Goal: Communication & Community: Answer question/provide support

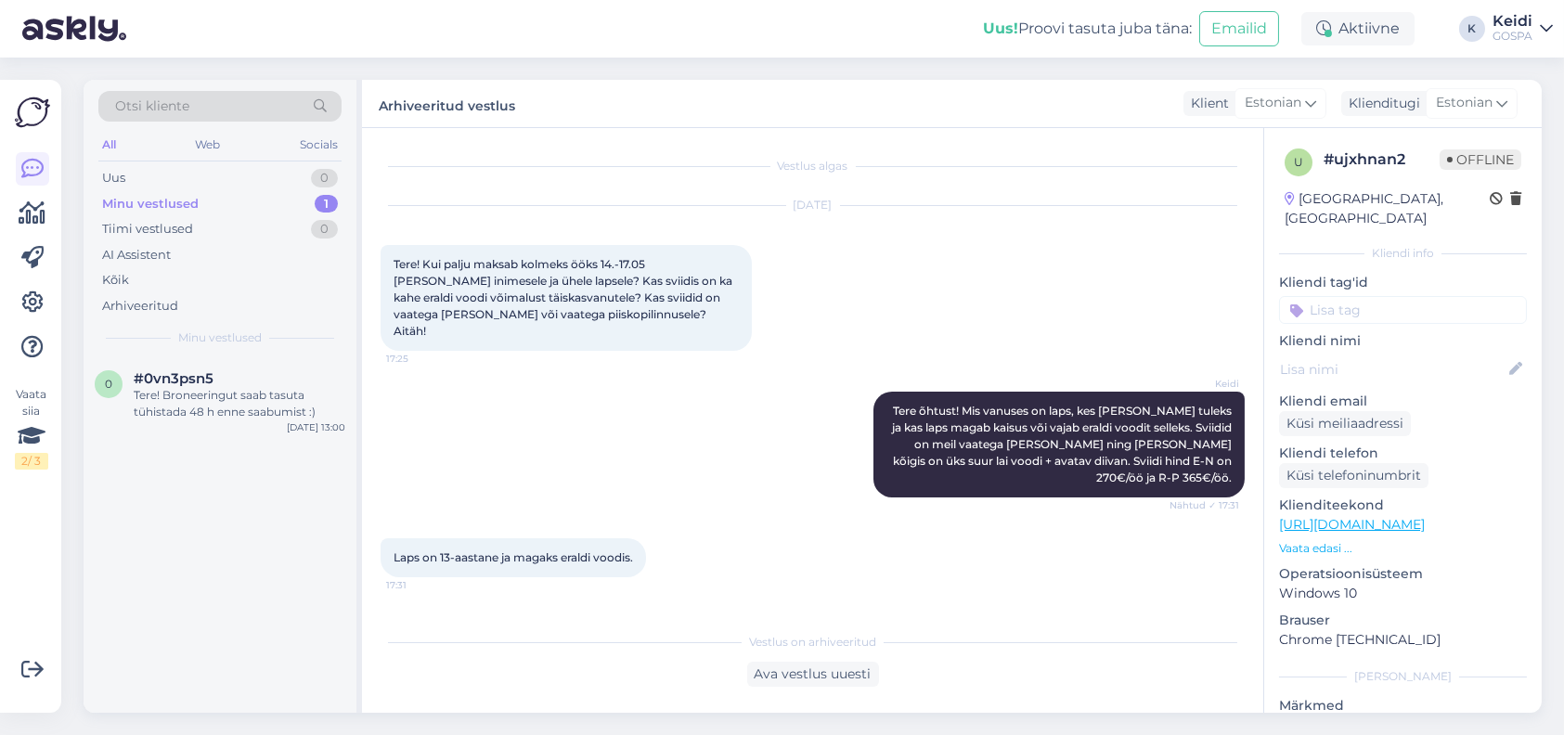
scroll to position [1053, 0]
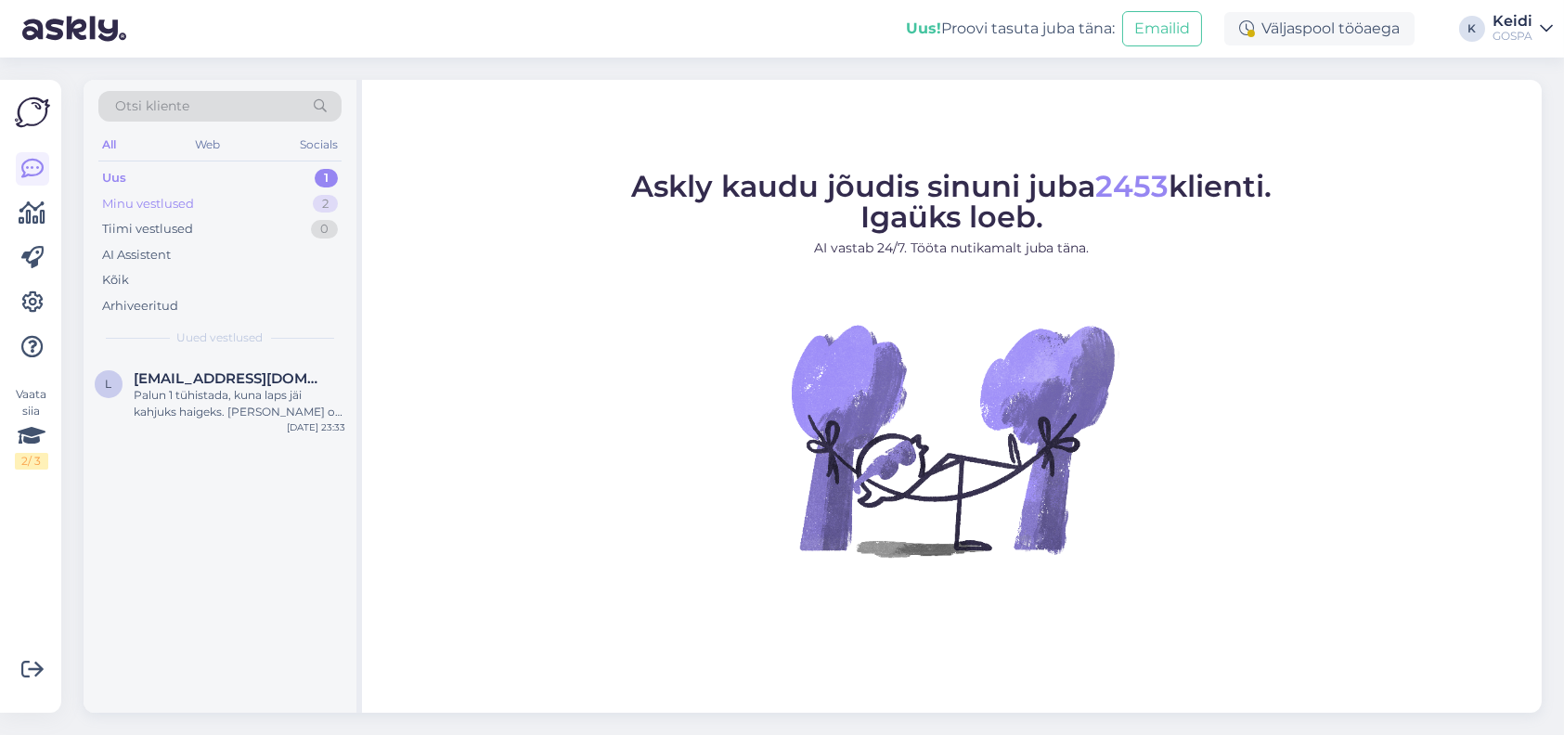
click at [131, 195] on div "Minu vestlused" at bounding box center [148, 204] width 92 height 19
click at [184, 382] on span "[EMAIL_ADDRESS][DOMAIN_NAME]" at bounding box center [230, 378] width 193 height 17
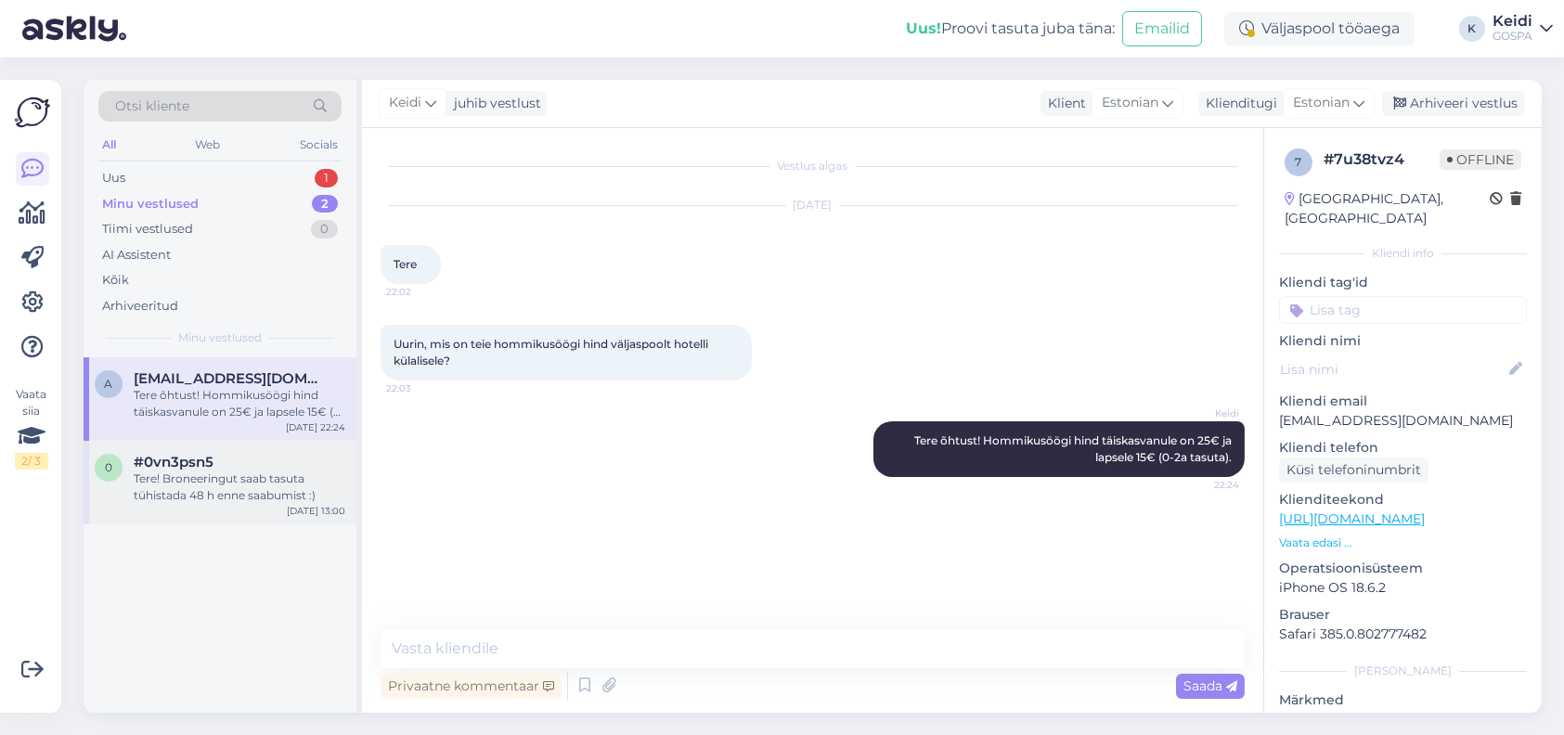
click at [198, 492] on div "Tere! Broneeringut saab tasuta tühistada 48 h enne saabumist :)" at bounding box center [240, 487] width 212 height 33
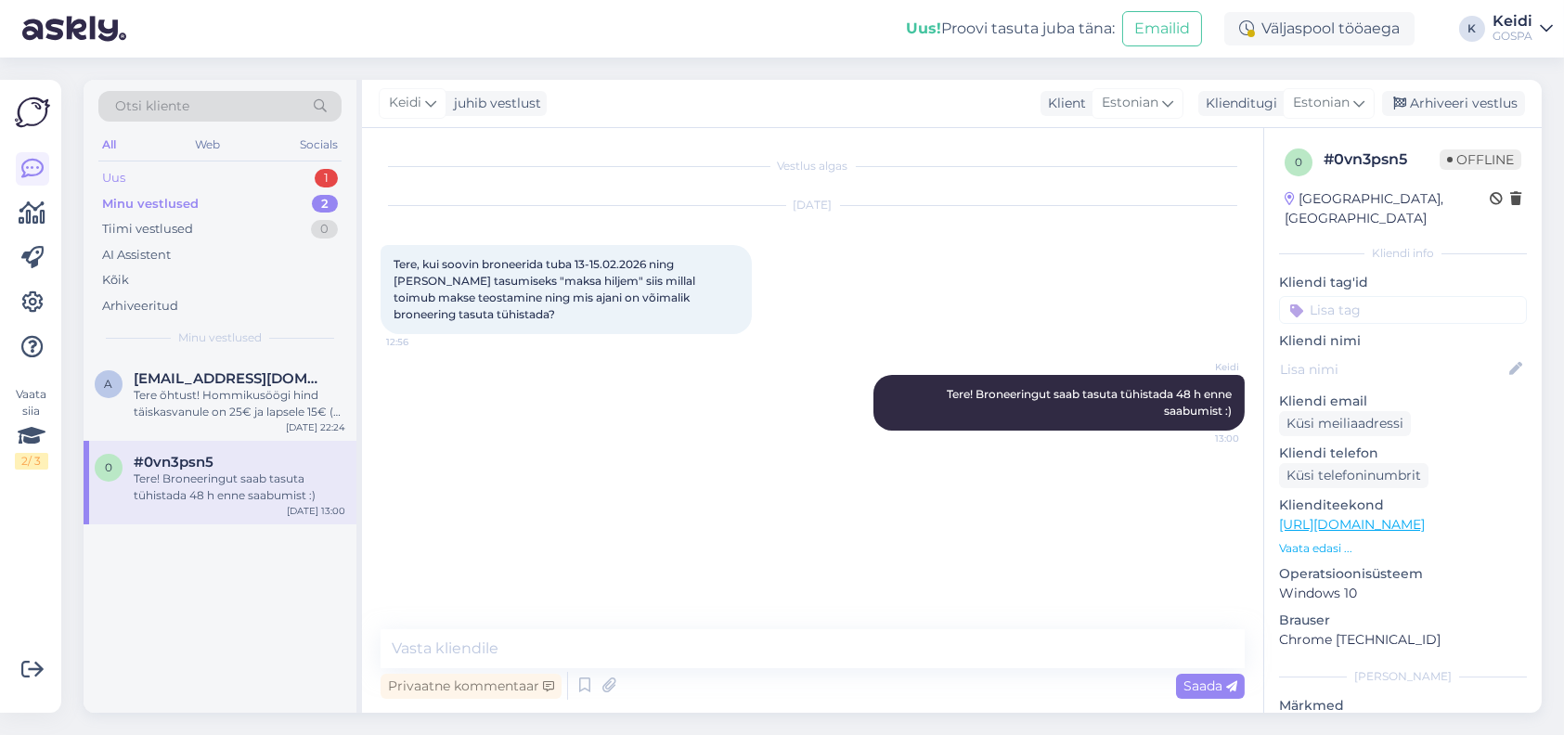
click at [130, 180] on div "Uus 1" at bounding box center [219, 178] width 243 height 26
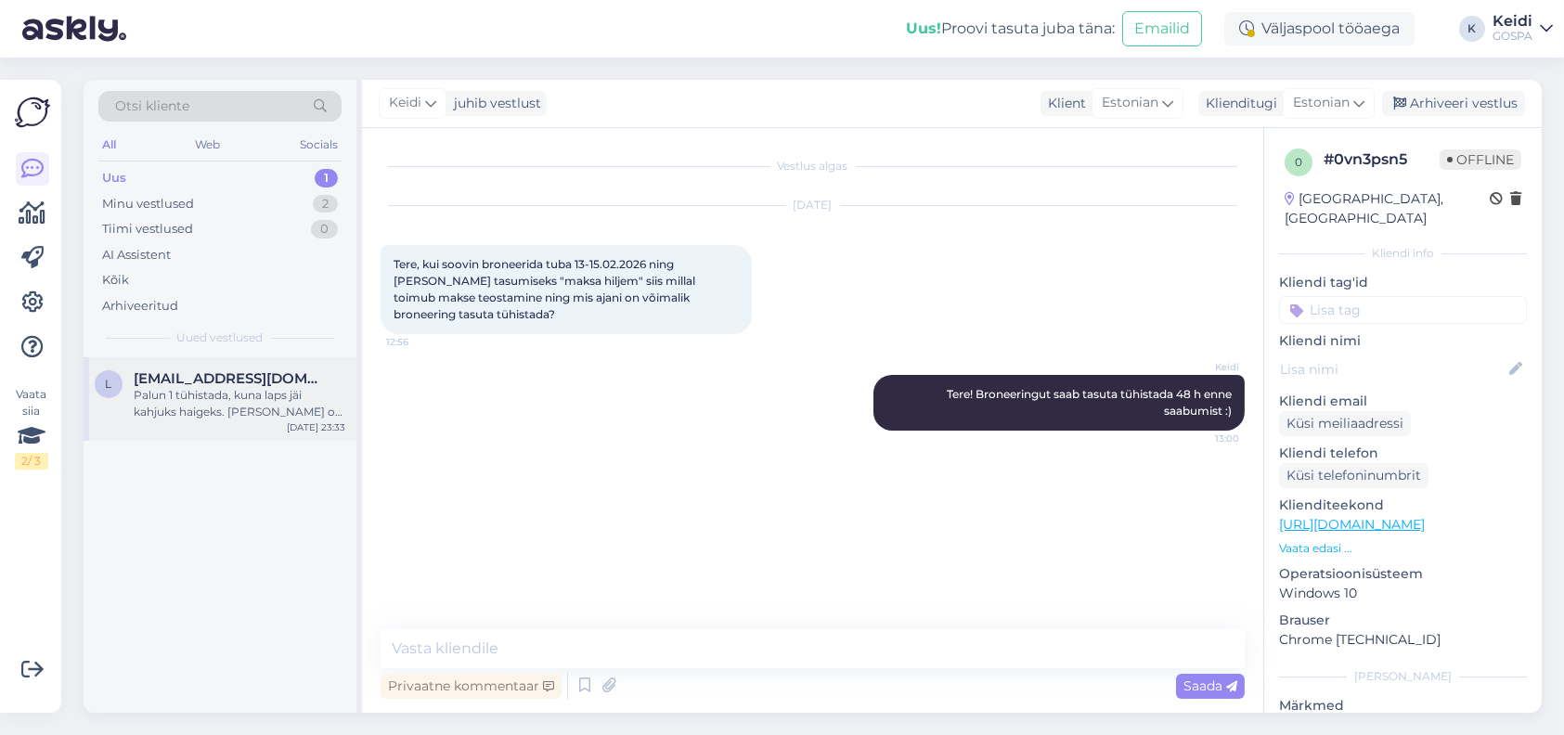
click at [222, 425] on div "l [EMAIL_ADDRESS][DOMAIN_NAME] Palun 1 tühistada, kuna laps jäi kahjuks haigeks…" at bounding box center [220, 399] width 273 height 84
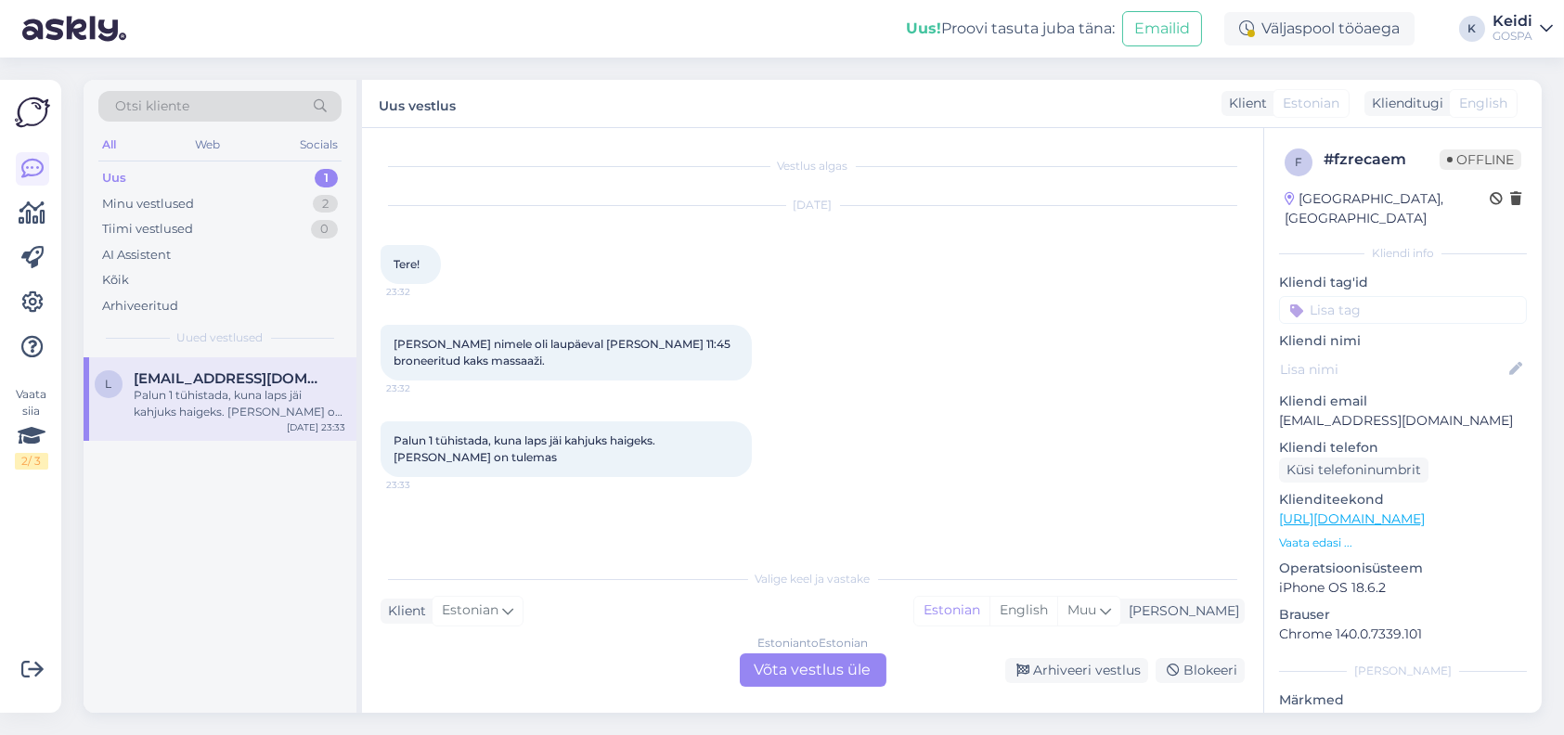
click at [827, 667] on div "Estonian to Estonian Võta vestlus üle" at bounding box center [813, 669] width 147 height 33
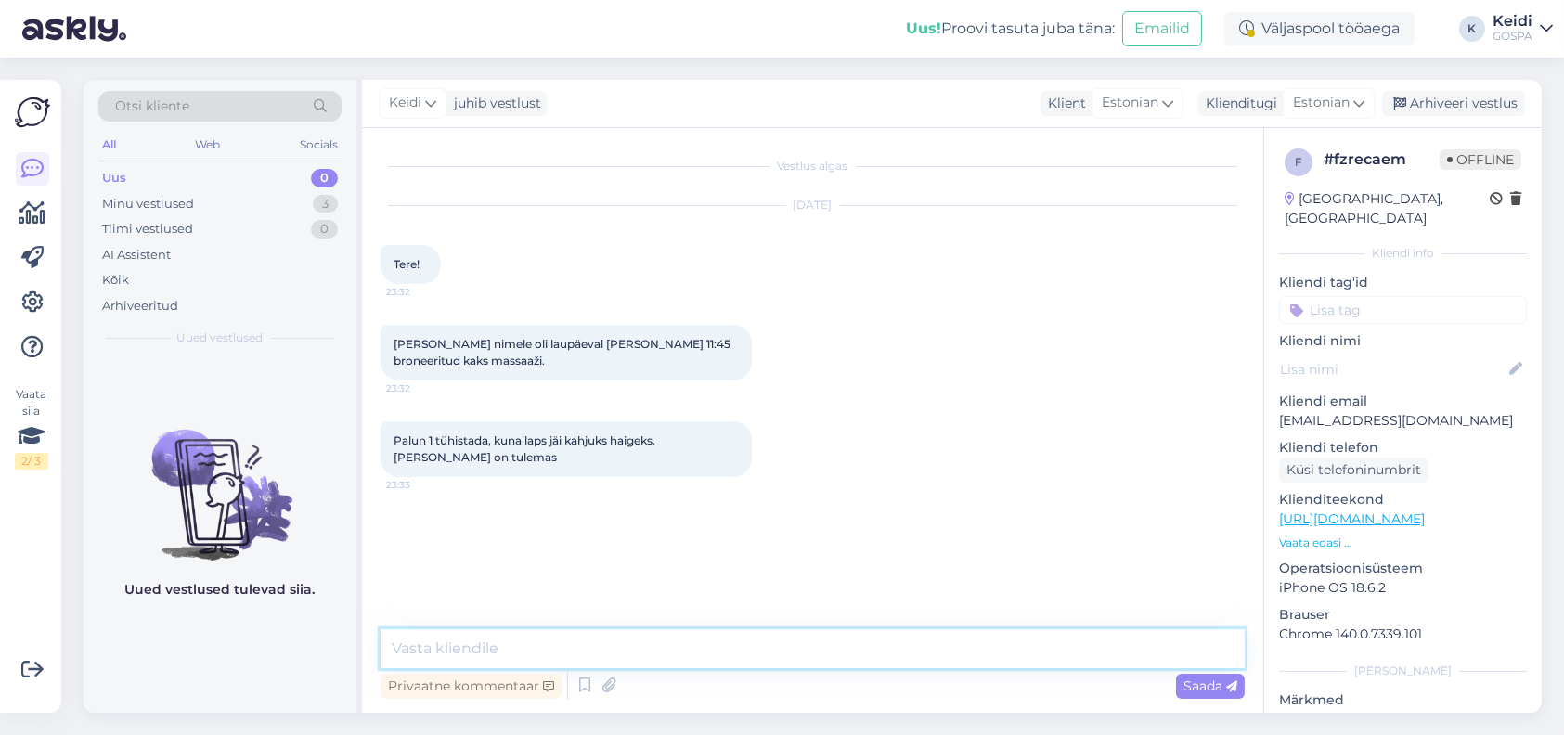
click at [724, 642] on textarea at bounding box center [813, 648] width 864 height 39
type textarea "Tere, broneering on tühistatud."
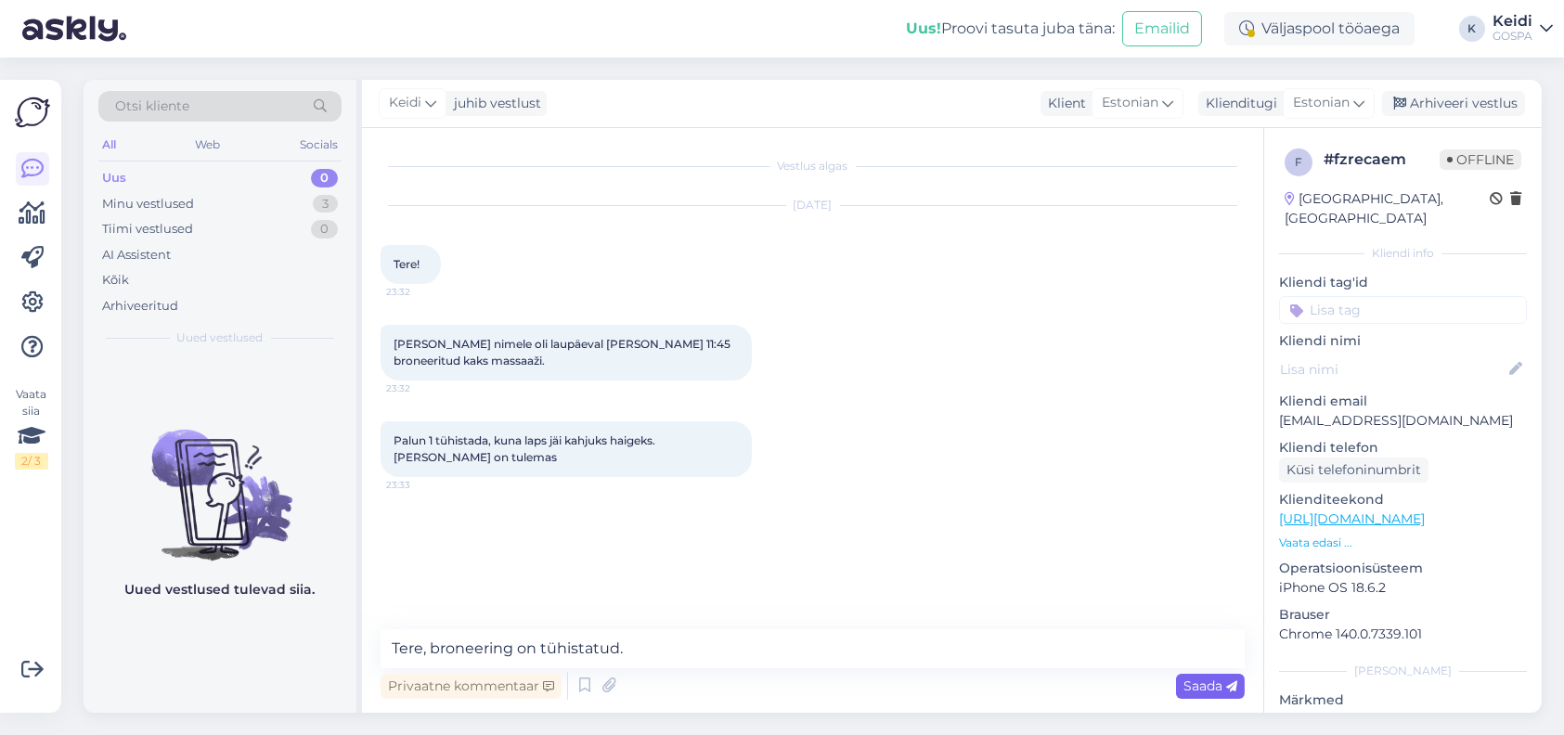
click at [1202, 690] on span "Saada" at bounding box center [1210, 686] width 54 height 17
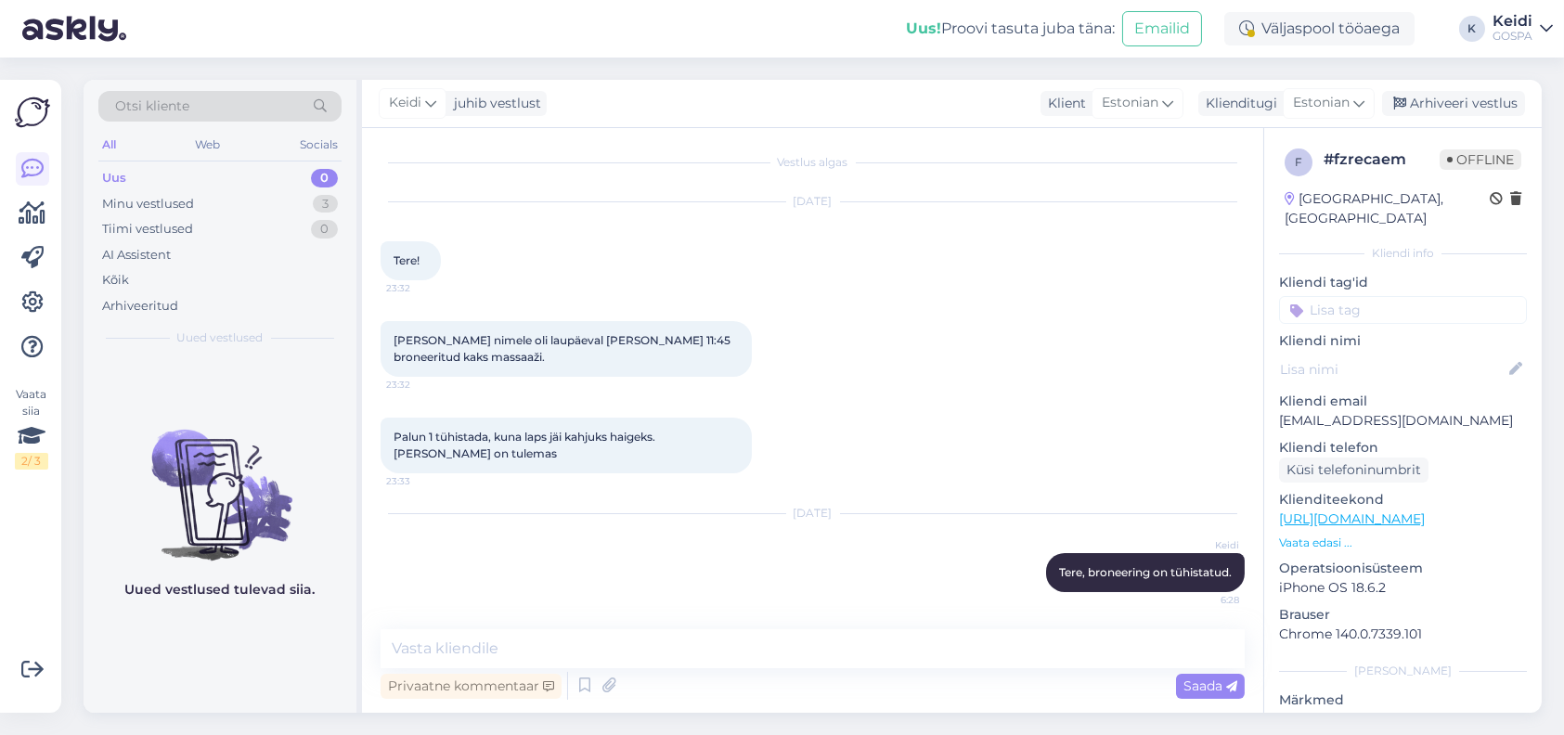
click at [136, 178] on div "Uus 0" at bounding box center [219, 178] width 243 height 26
click at [144, 195] on div "Minu vestlused" at bounding box center [148, 204] width 92 height 19
